Goal: Obtain resource: Download file/media

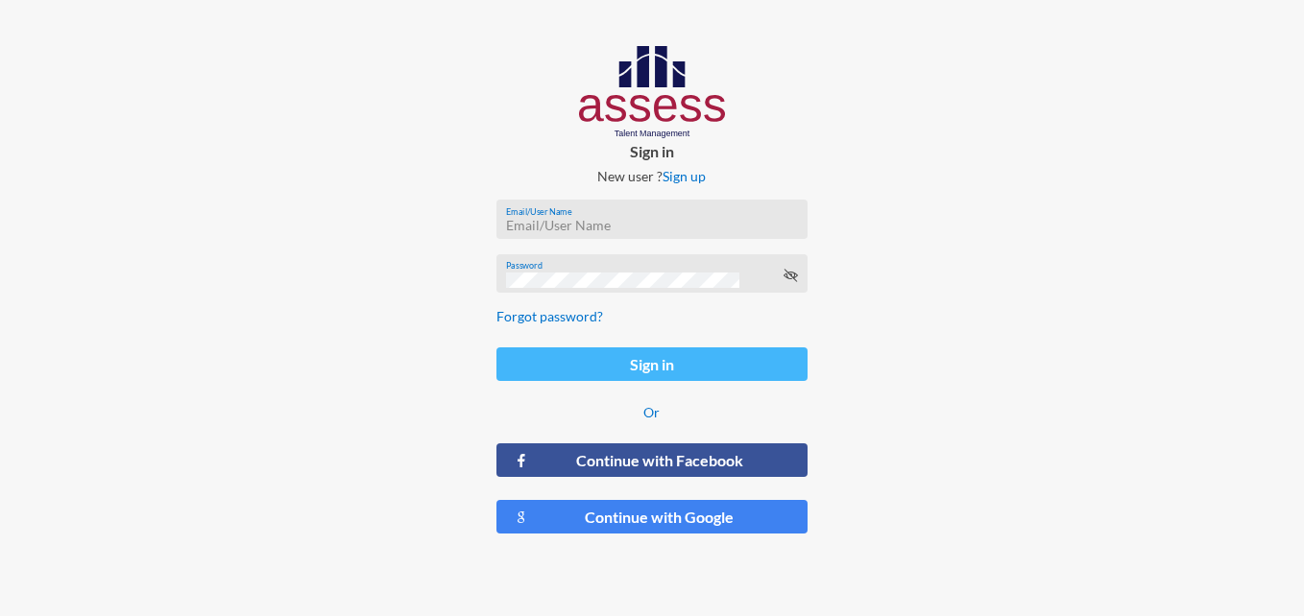
type input "[EMAIL_ADDRESS][DOMAIN_NAME]"
click at [625, 352] on button "Sign in" at bounding box center [652, 365] width 312 height 34
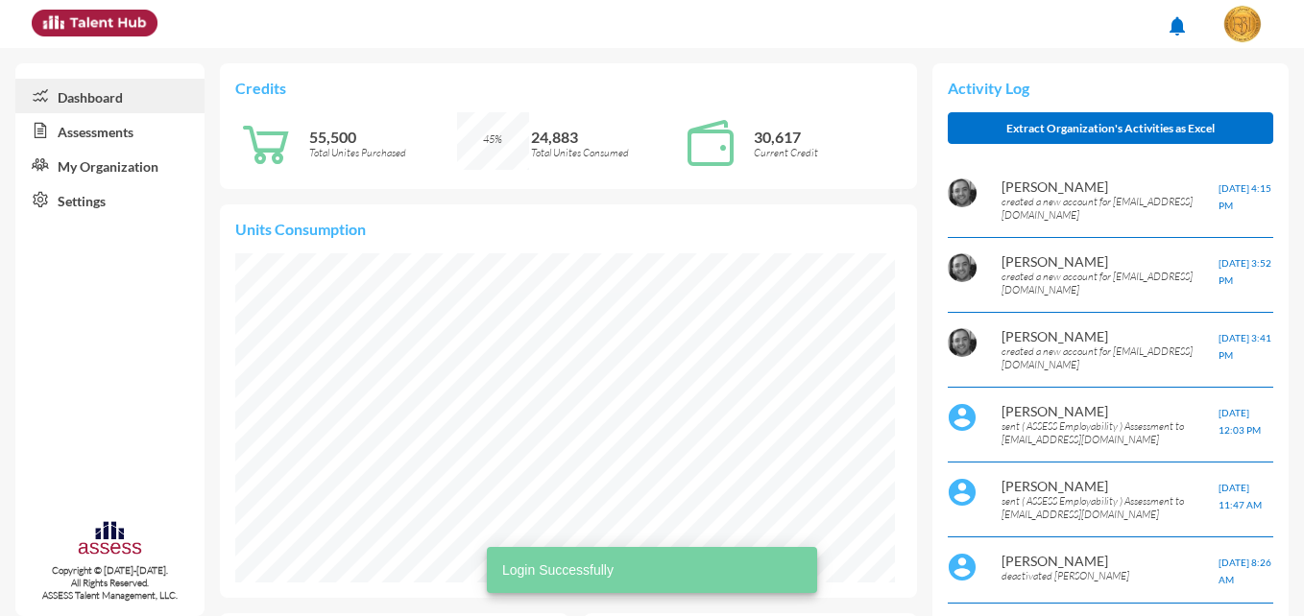
scroll to position [150, 299]
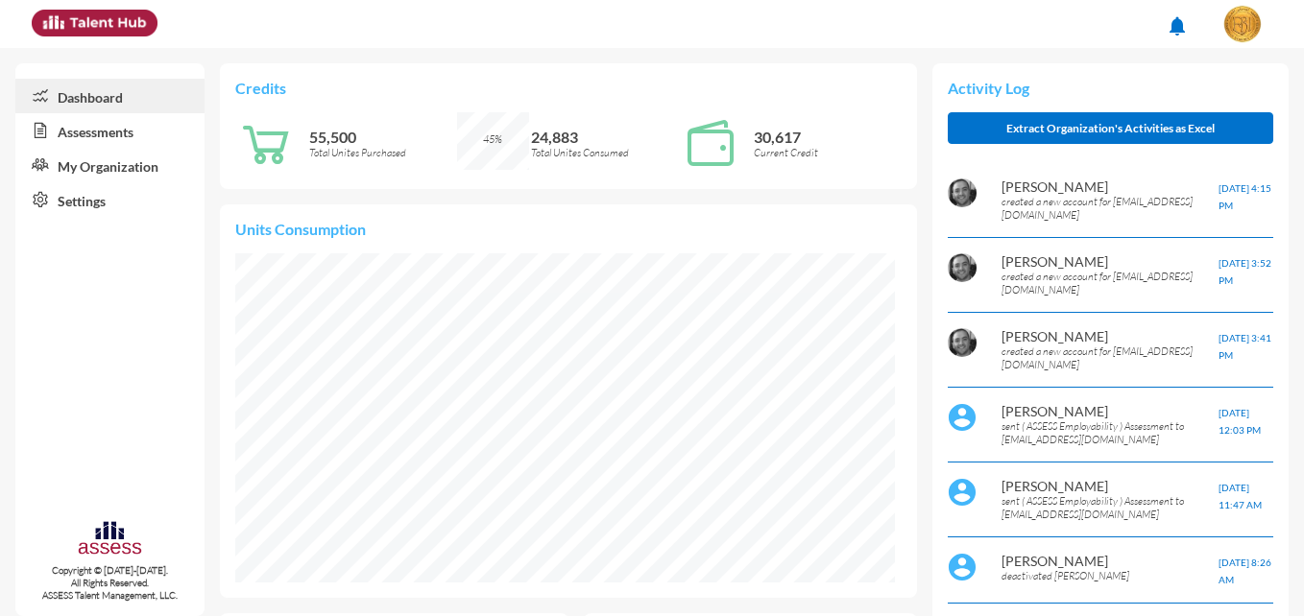
click at [106, 131] on link "Assessments" at bounding box center [109, 130] width 189 height 35
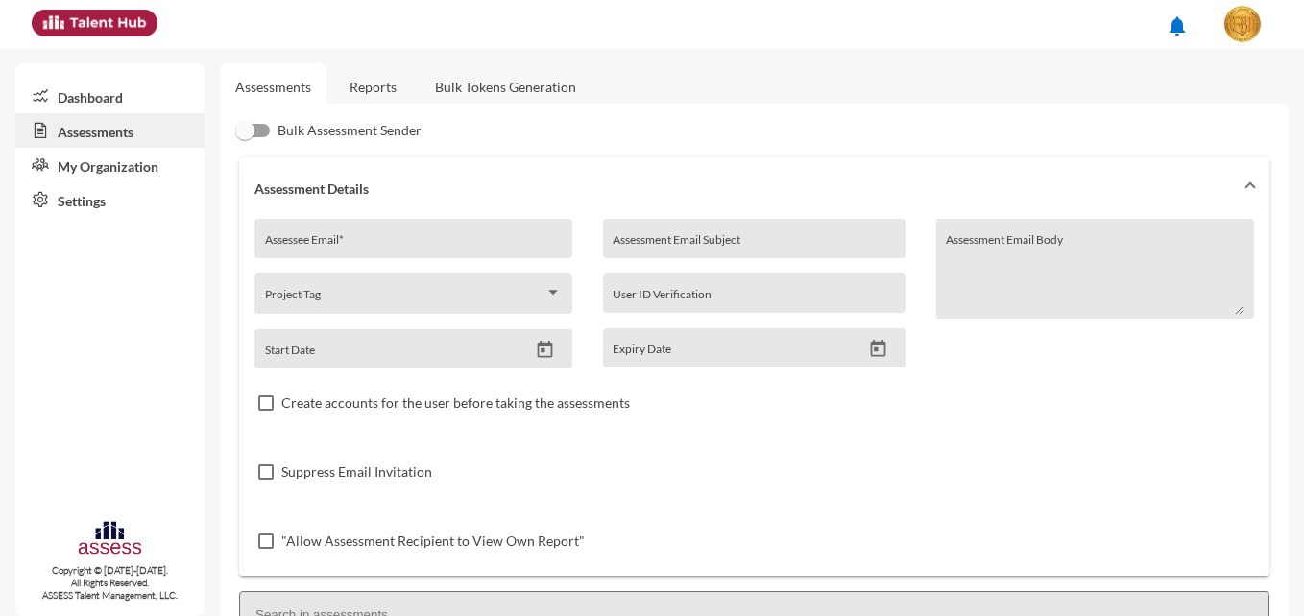
click at [399, 94] on link "Reports" at bounding box center [373, 86] width 78 height 47
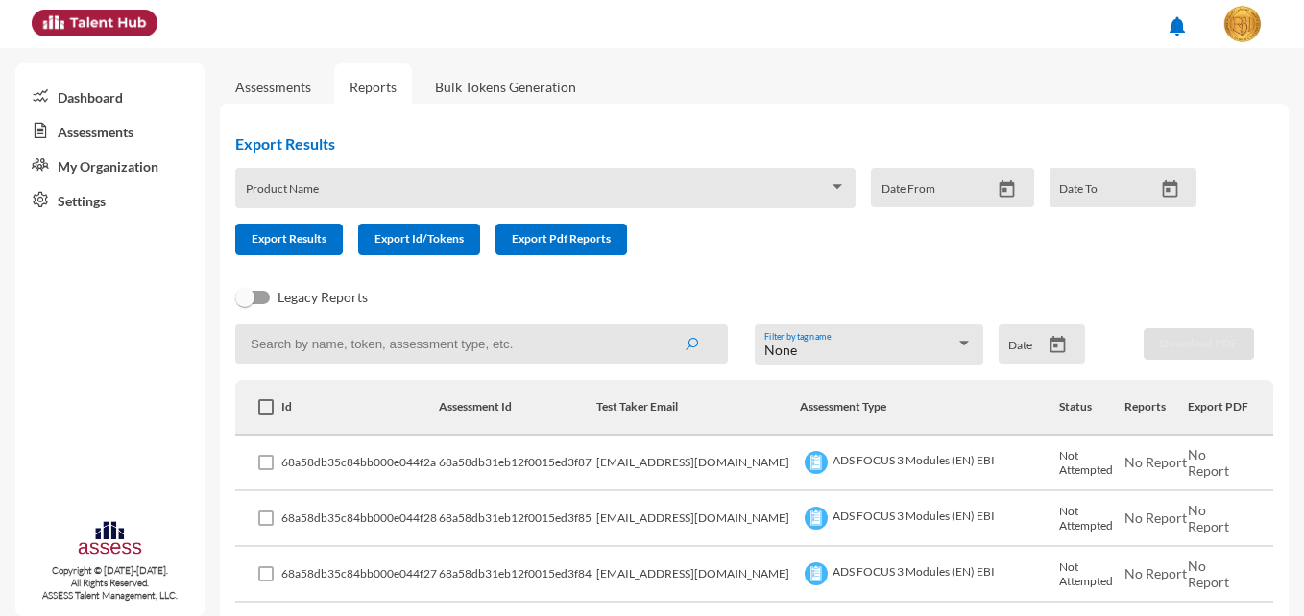
click at [370, 182] on div "Product Name" at bounding box center [546, 194] width 600 height 30
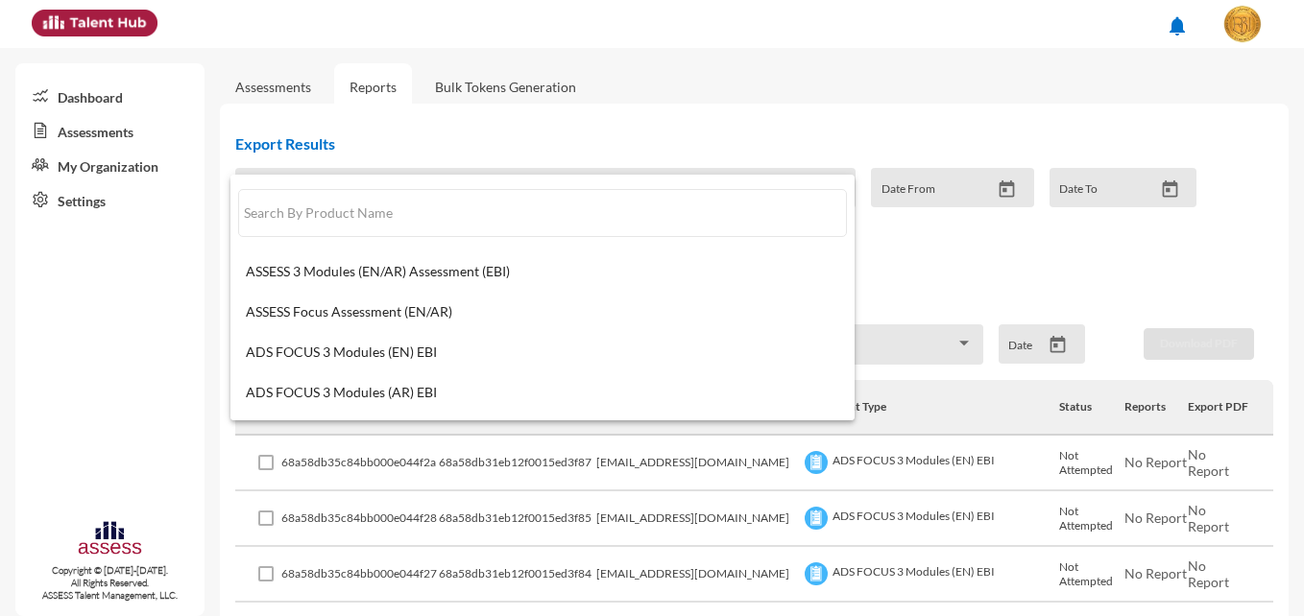
click at [81, 372] on div at bounding box center [652, 308] width 1304 height 616
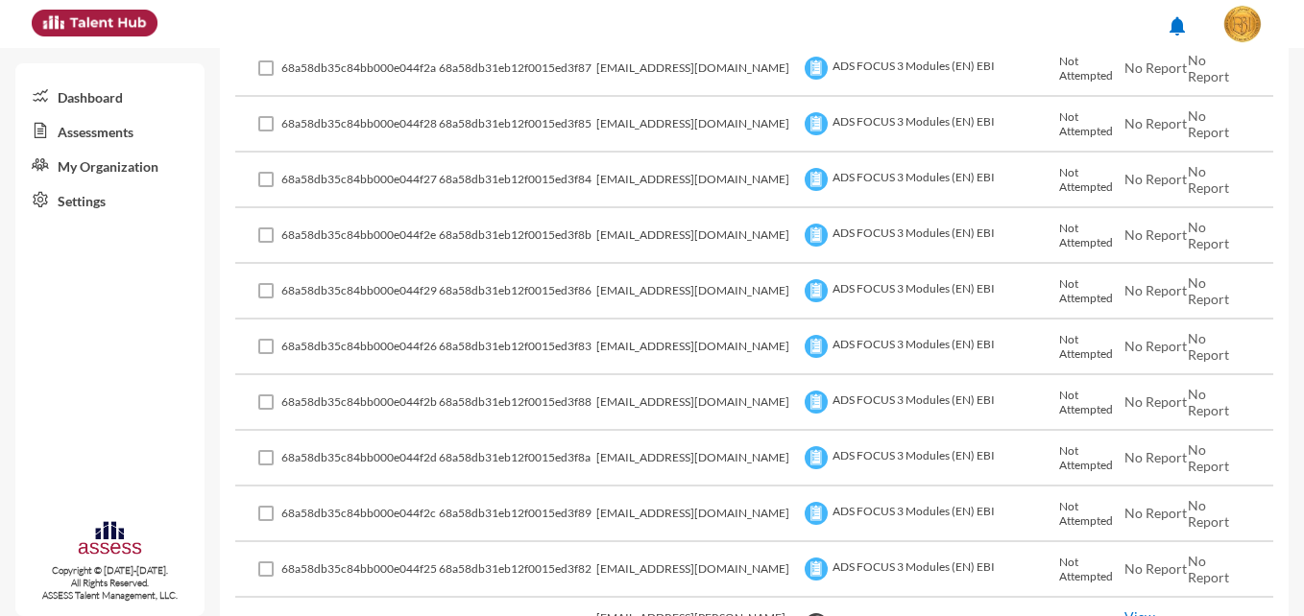
scroll to position [636, 0]
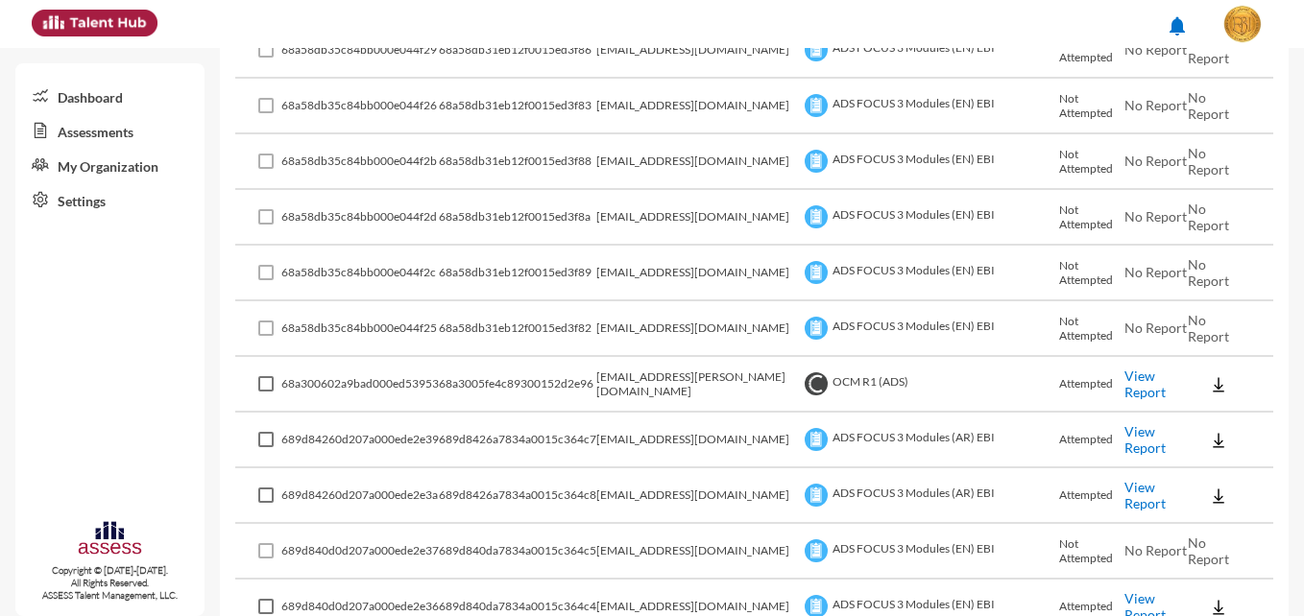
click at [1124, 381] on link "View Report" at bounding box center [1144, 384] width 41 height 33
click at [1214, 384] on img at bounding box center [1218, 384] width 19 height 19
click at [1197, 427] on button "EN" at bounding box center [1231, 419] width 108 height 36
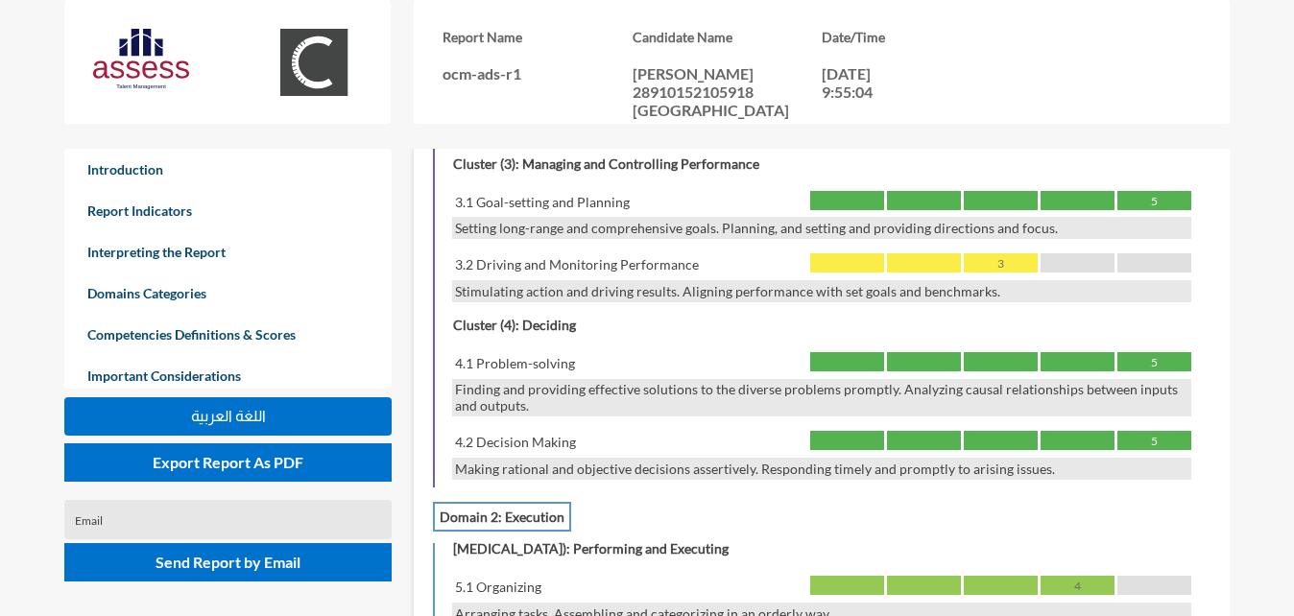
scroll to position [1321, 0]
